Goal: Information Seeking & Learning: Learn about a topic

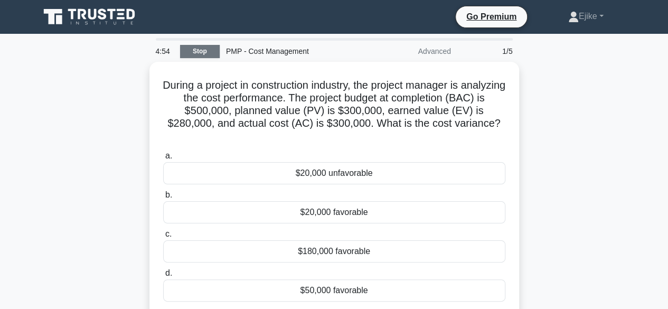
click at [196, 50] on link "Stop" at bounding box center [200, 51] width 40 height 13
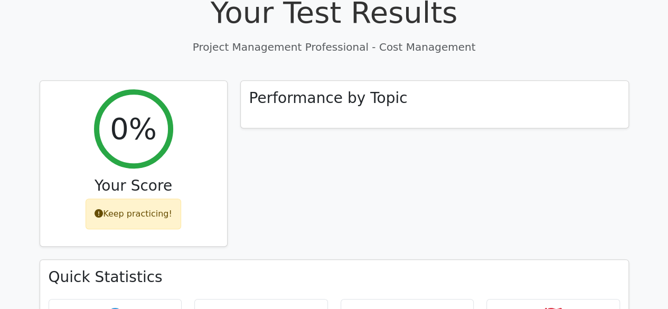
scroll to position [395, 0]
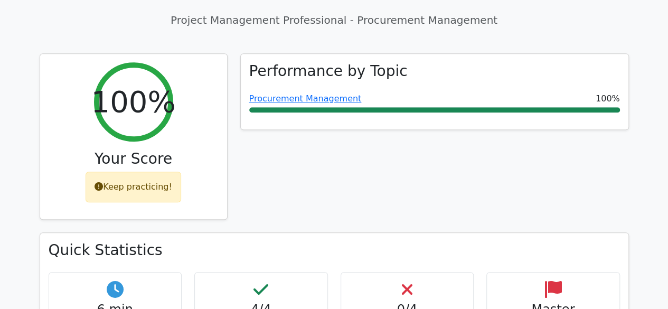
scroll to position [423, 0]
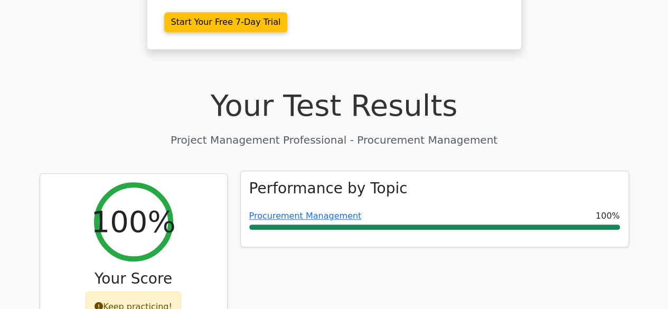
scroll to position [303, 0]
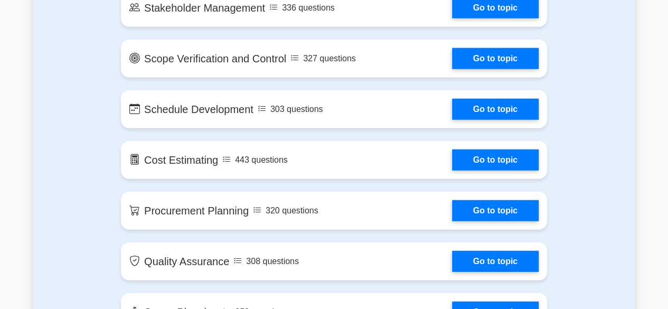
scroll to position [1346, 0]
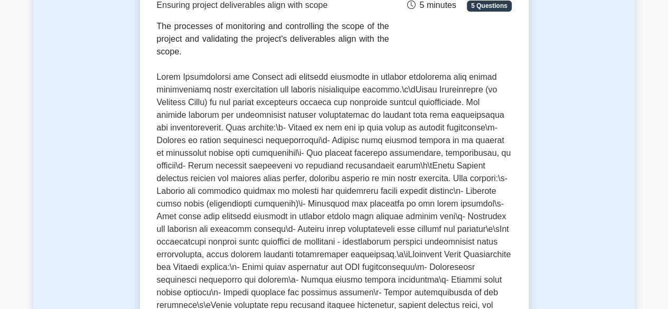
scroll to position [205, 0]
